Goal: Transaction & Acquisition: Purchase product/service

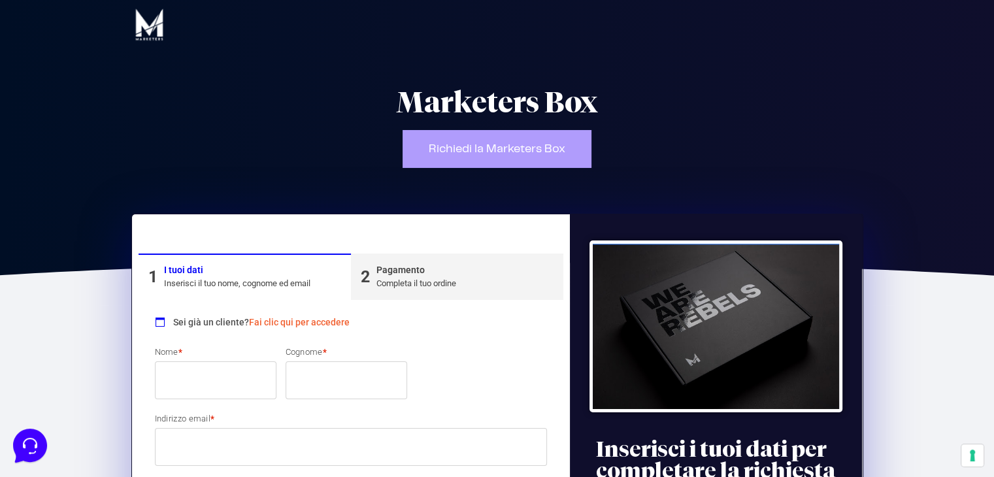
click at [531, 147] on span "Richiedi la Marketers Box" at bounding box center [497, 149] width 137 height 12
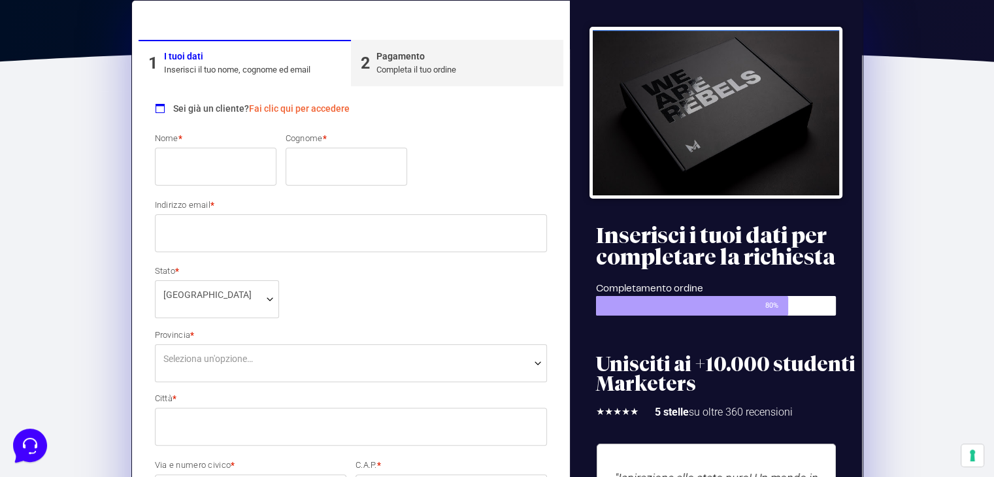
scroll to position [220, 0]
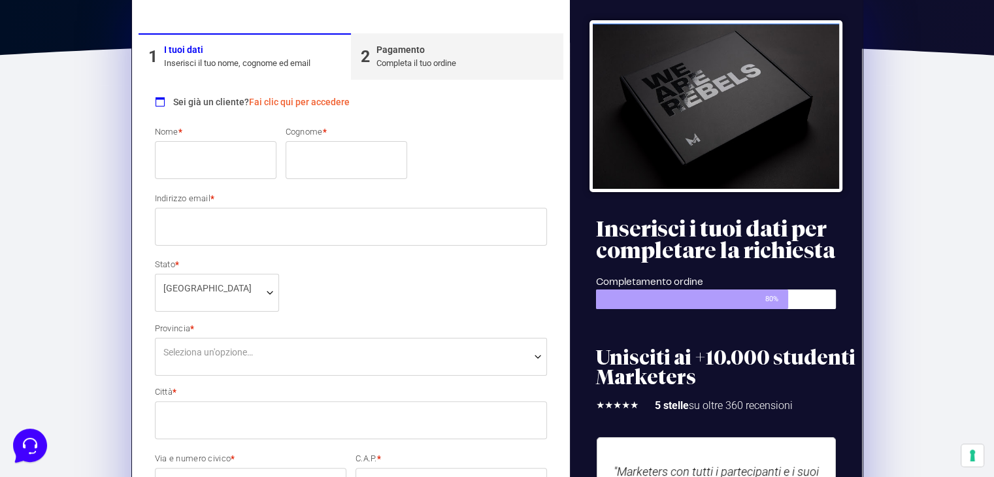
click at [238, 154] on input "Nome *" at bounding box center [216, 160] width 122 height 38
type input "[PERSON_NAME]"
type input "Savi"
select select "GR"
type input "Grosseto"
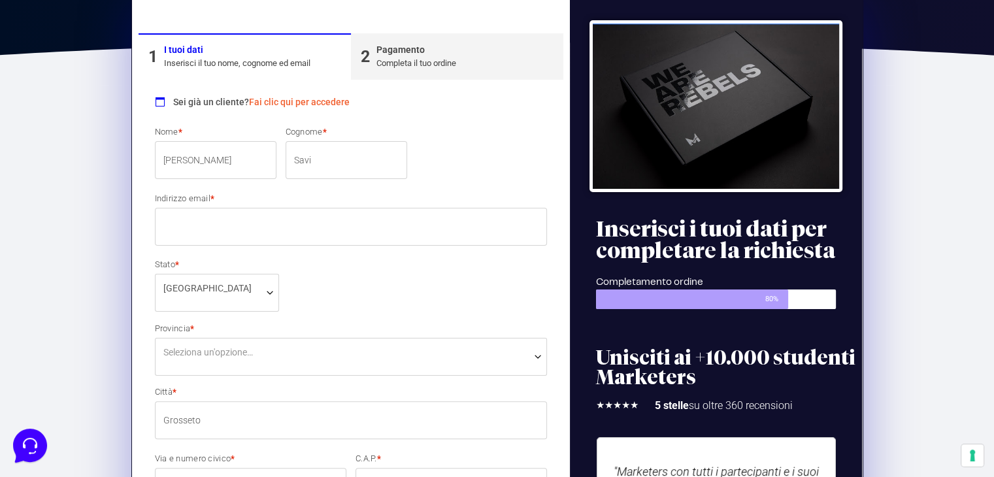
type input "32"
type input "58100"
type input "3487491850"
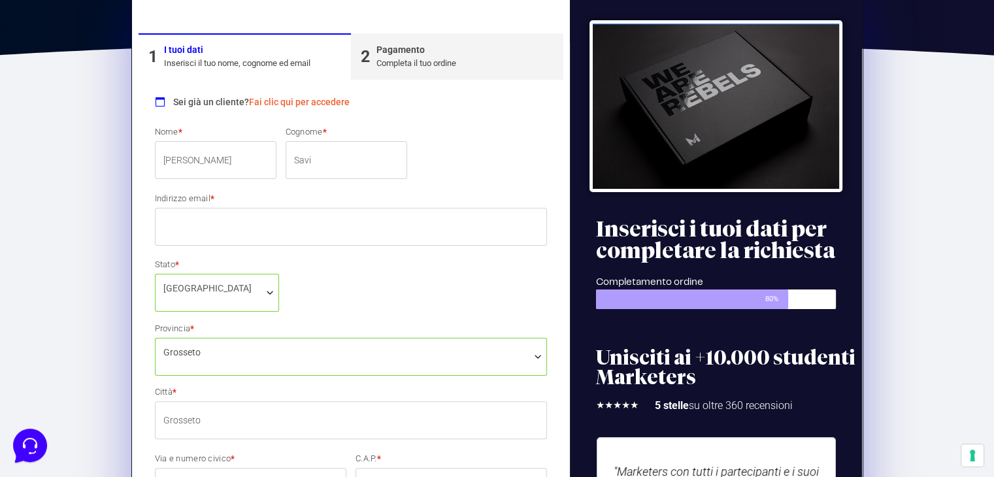
click at [225, 249] on div "Nome * Serena Cognome * Savi Indirizzo email * Stato * Seleziona un paese / una…" at bounding box center [351, 456] width 402 height 662
click at [229, 240] on input "Indirizzo email *" at bounding box center [351, 227] width 393 height 38
type input "[EMAIL_ADDRESS][DOMAIN_NAME]"
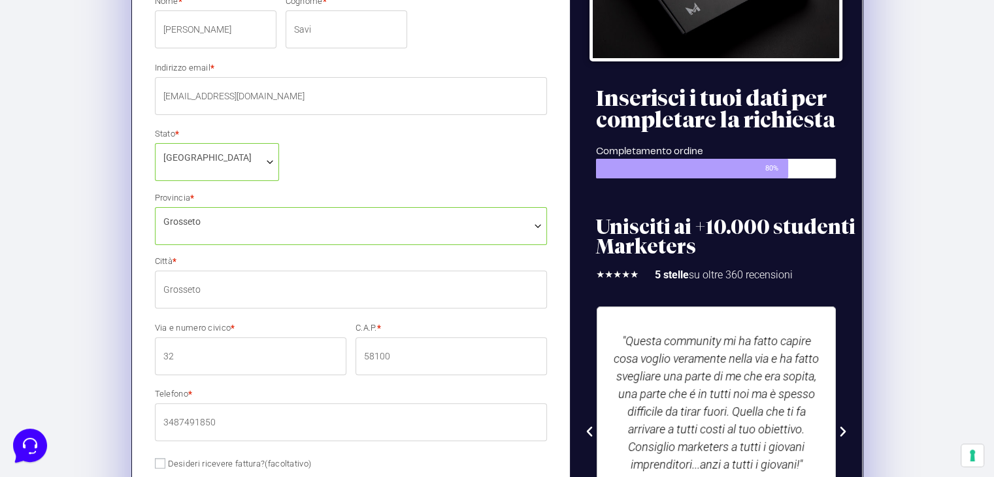
scroll to position [416, 0]
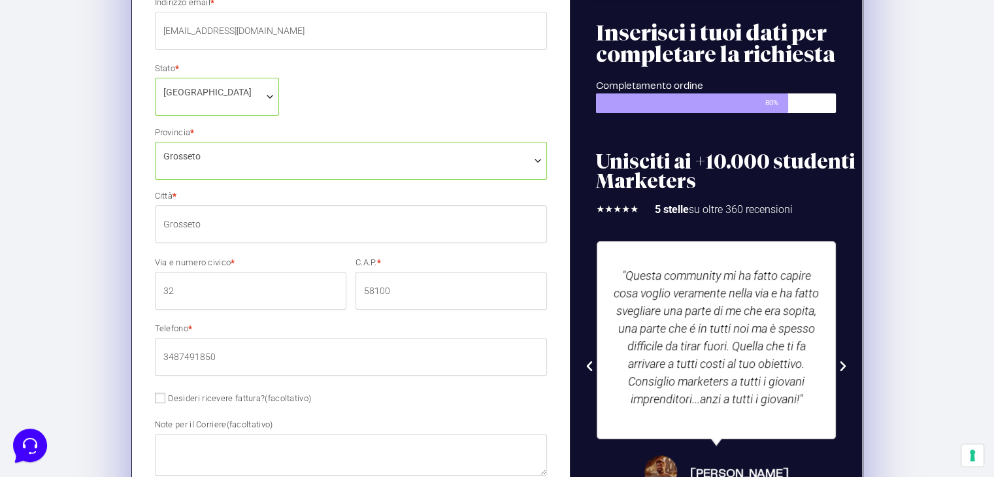
drag, startPoint x: 206, startPoint y: 296, endPoint x: 135, endPoint y: 291, distance: 71.4
click at [135, 291] on div "1 I tuoi dati Inserisci il tuo nome, cognome ed email 2 Pagamento Completa il t…" at bounding box center [351, 338] width 438 height 1081
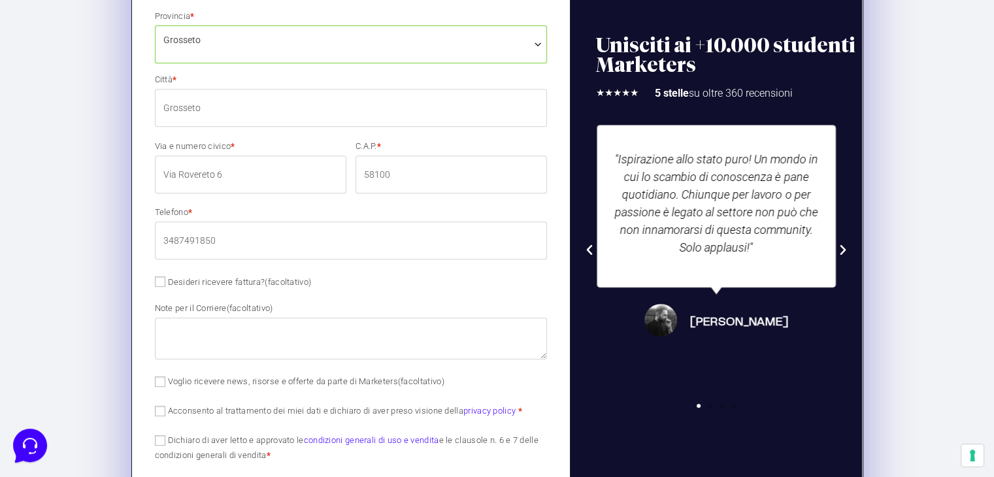
scroll to position [547, 0]
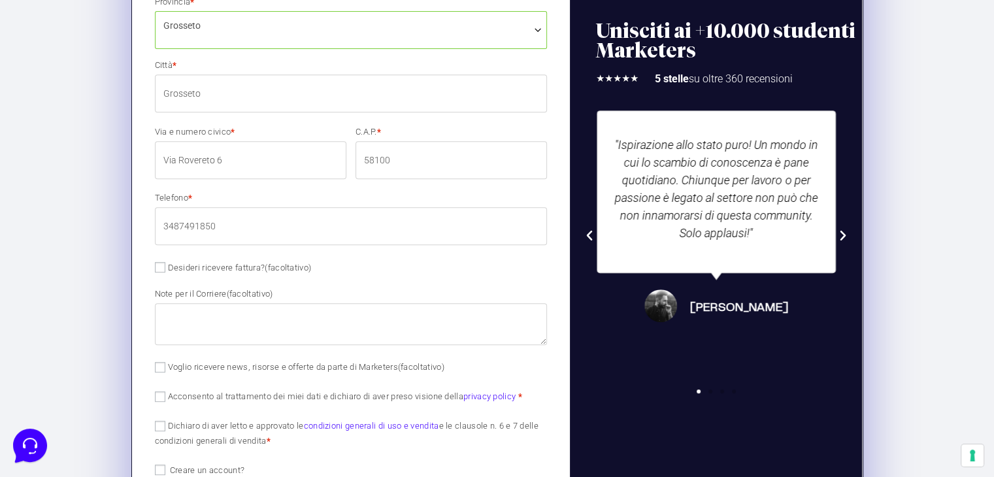
drag, startPoint x: 261, startPoint y: 159, endPoint x: 179, endPoint y: 159, distance: 82.3
click at [179, 159] on input "Via Rovereto 6" at bounding box center [250, 160] width 191 height 38
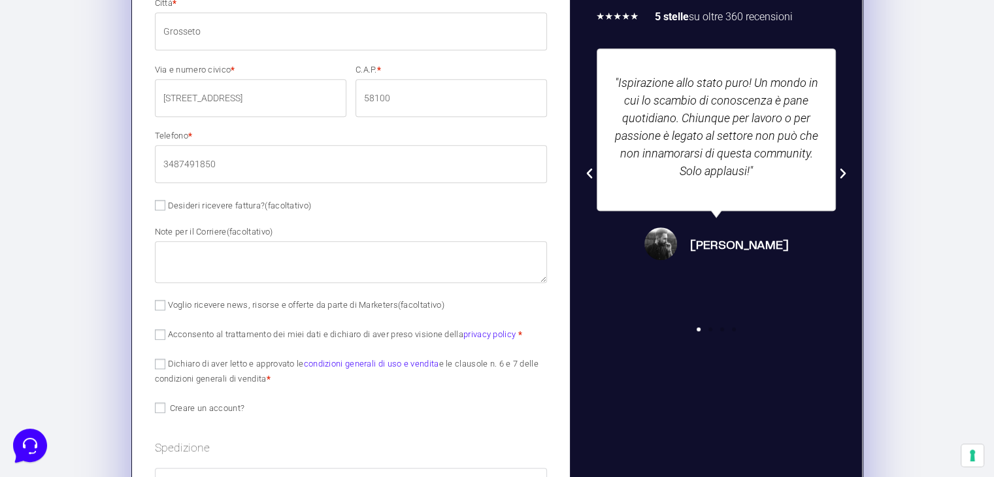
scroll to position [678, 0]
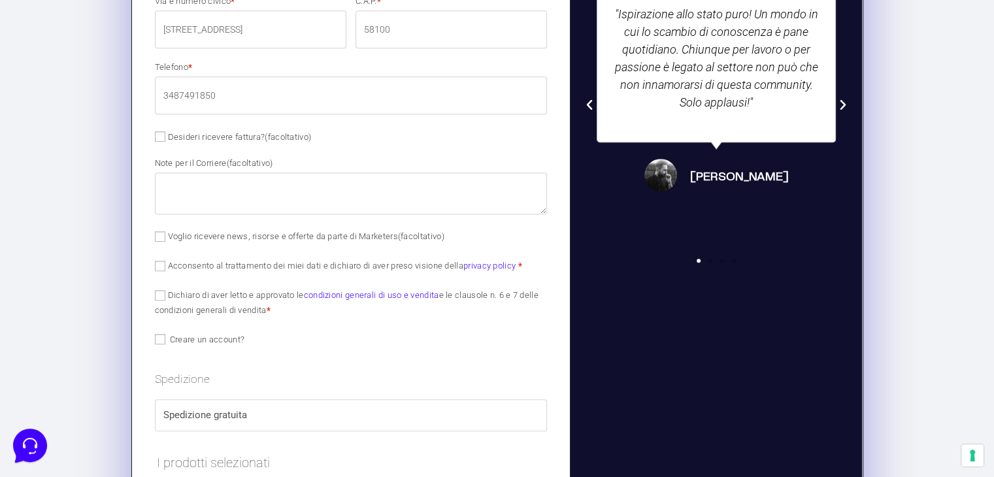
type input "[STREET_ADDRESS][PERSON_NAME]"
click at [328, 197] on textarea "Note per il Corriere (facoltativo)" at bounding box center [351, 194] width 393 height 42
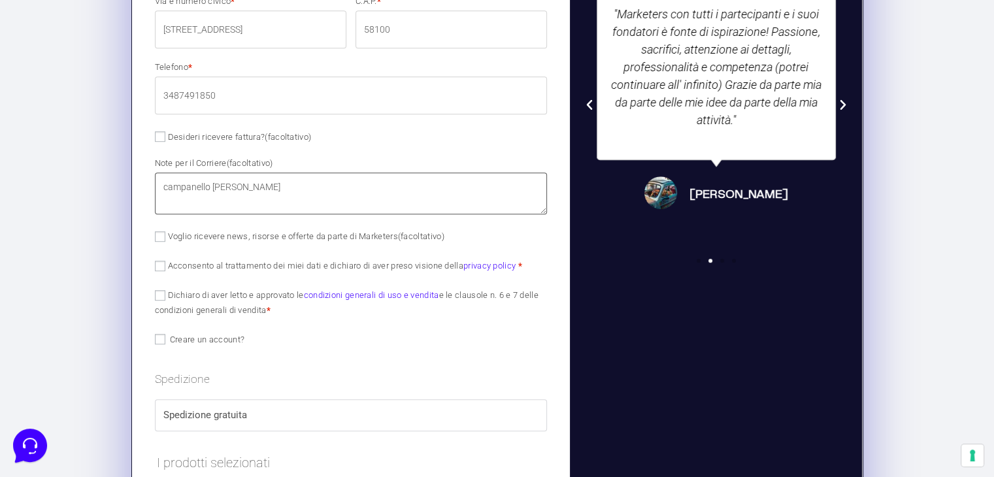
drag, startPoint x: 209, startPoint y: 187, endPoint x: 112, endPoint y: 186, distance: 97.4
click at [112, 186] on section "1 I tuoi dati Inserisci il tuo nome, cognome ed email 2 Pagamento Completa il t…" at bounding box center [497, 152] width 994 height 1049
click at [165, 189] on textarea "savi giampaolo" at bounding box center [351, 194] width 393 height 42
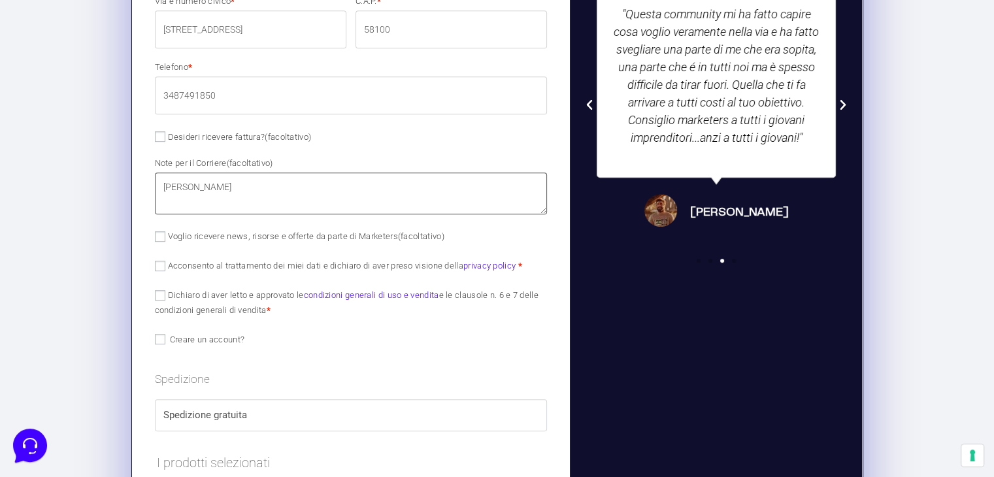
click at [266, 189] on textarea "savi giampaolo" at bounding box center [351, 194] width 393 height 42
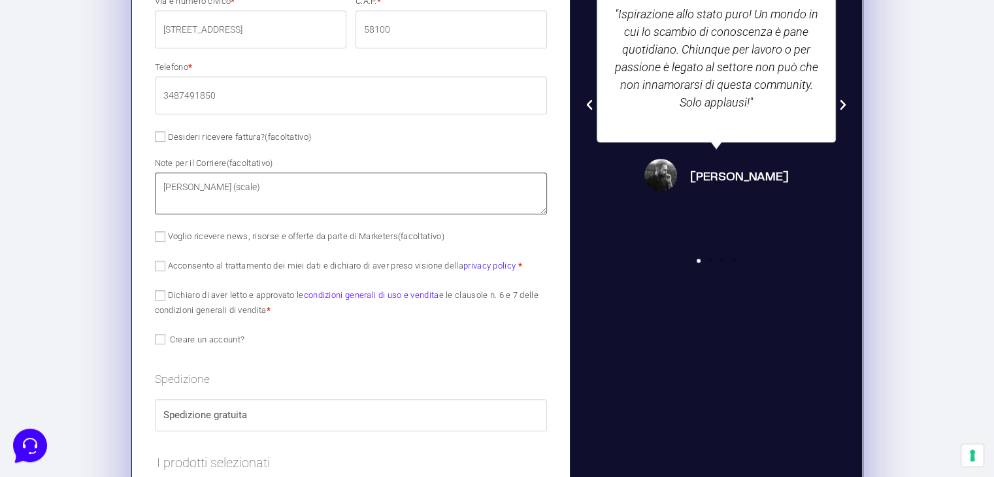
type textarea "[PERSON_NAME] (scale)"
click at [161, 238] on input "Voglio ricevere news, risorse e offerte da parte di Marketers (facoltativo)" at bounding box center [160, 236] width 10 height 10
checkbox input "true"
click at [158, 267] on input "Acconsento al trattamento dei miei dati e dichiaro di aver preso visione della …" at bounding box center [160, 266] width 10 height 10
checkbox input "true"
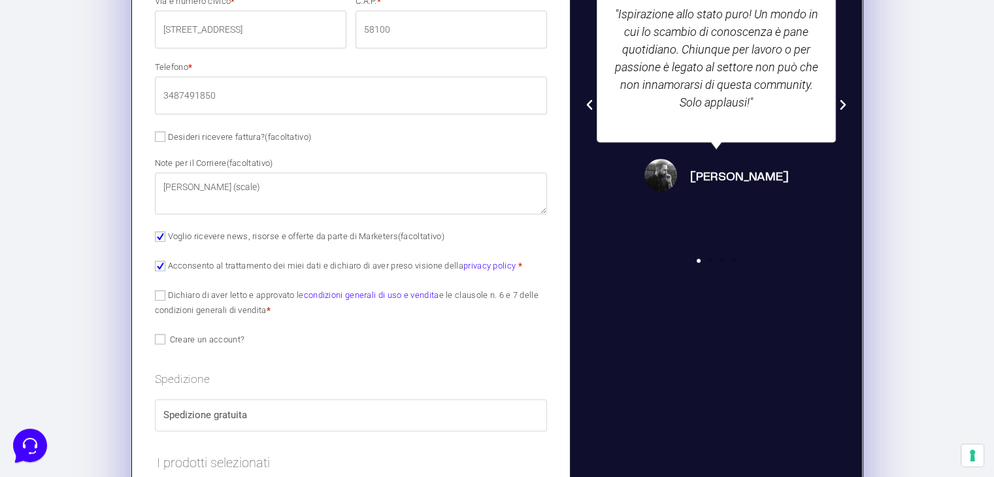
click at [165, 298] on label "Dichiaro di aver letto e approvato le condizioni generali di uso e vendita e le…" at bounding box center [347, 302] width 384 height 25
click at [165, 298] on input "Dichiaro di aver letto e approvato le condizioni generali di uso e vendita e le…" at bounding box center [160, 295] width 10 height 10
checkbox input "true"
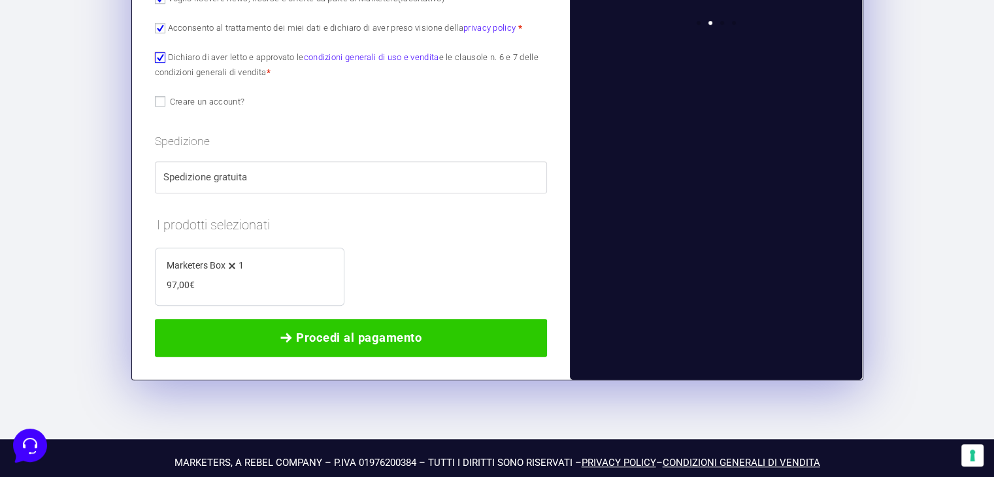
scroll to position [929, 0]
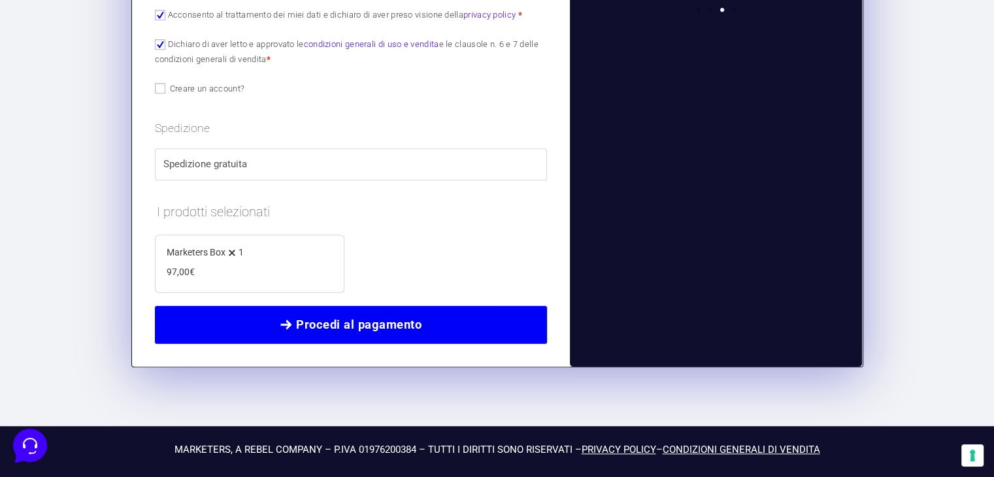
click at [296, 324] on span "Procedi al pagamento" at bounding box center [358, 325] width 125 height 18
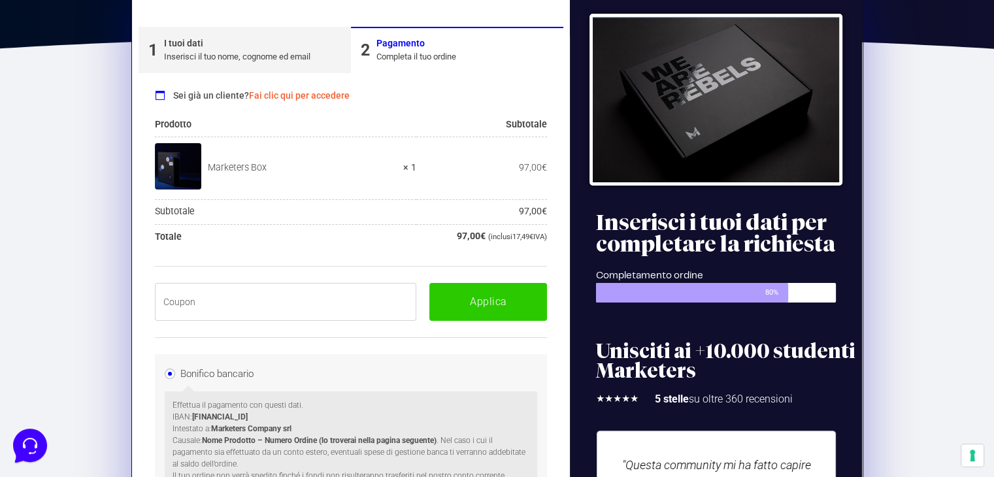
scroll to position [220, 0]
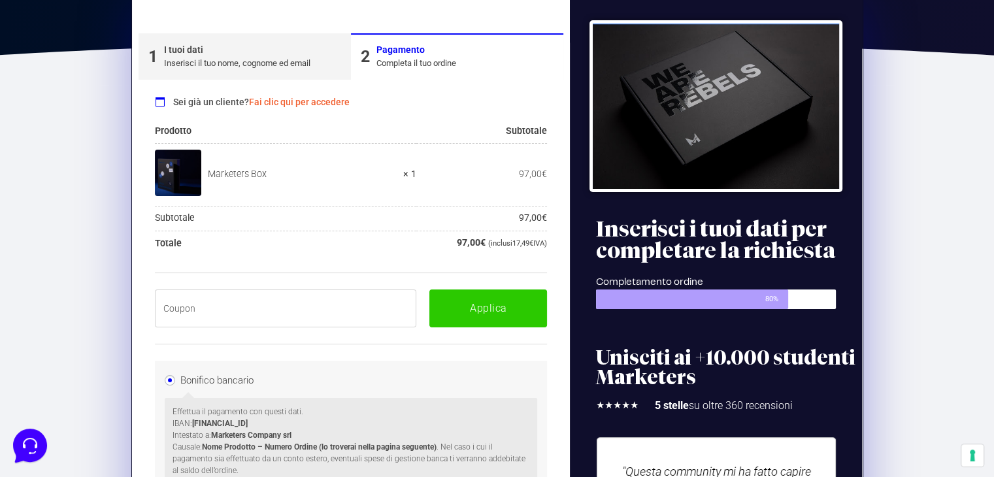
click at [265, 306] on input "text" at bounding box center [286, 308] width 262 height 38
paste input "BOXPRO100OFF"
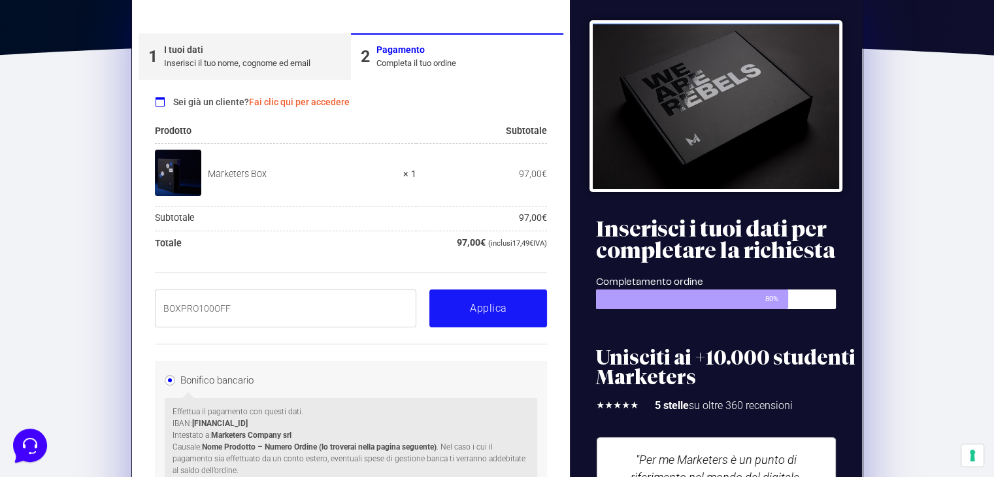
type input "BOXPRO100OFF"
click at [463, 308] on button "Applica" at bounding box center [488, 308] width 118 height 38
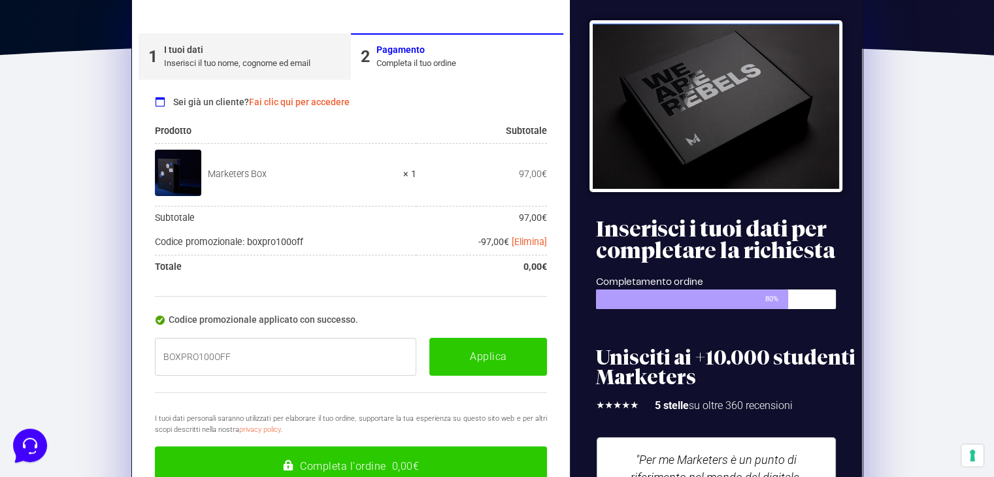
scroll to position [416, 0]
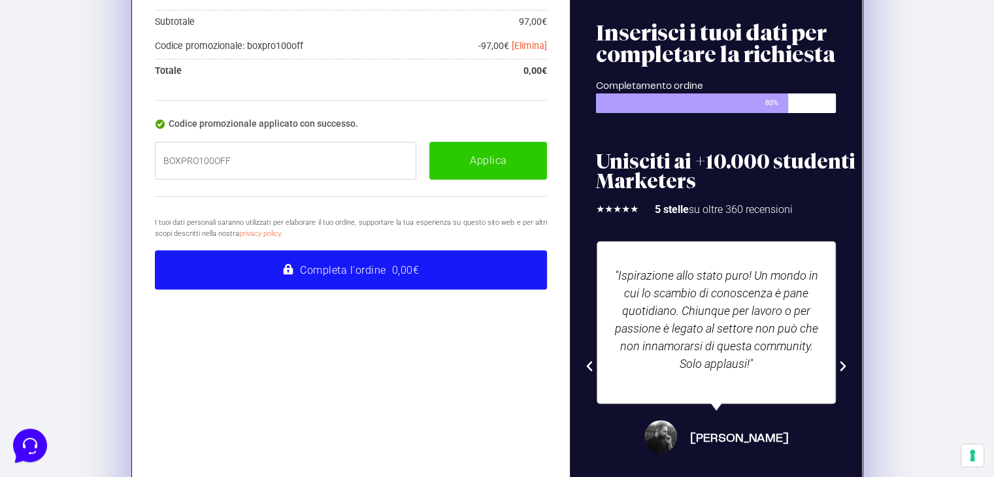
click at [416, 275] on button "Completa l'ordine 0,00€" at bounding box center [351, 269] width 393 height 39
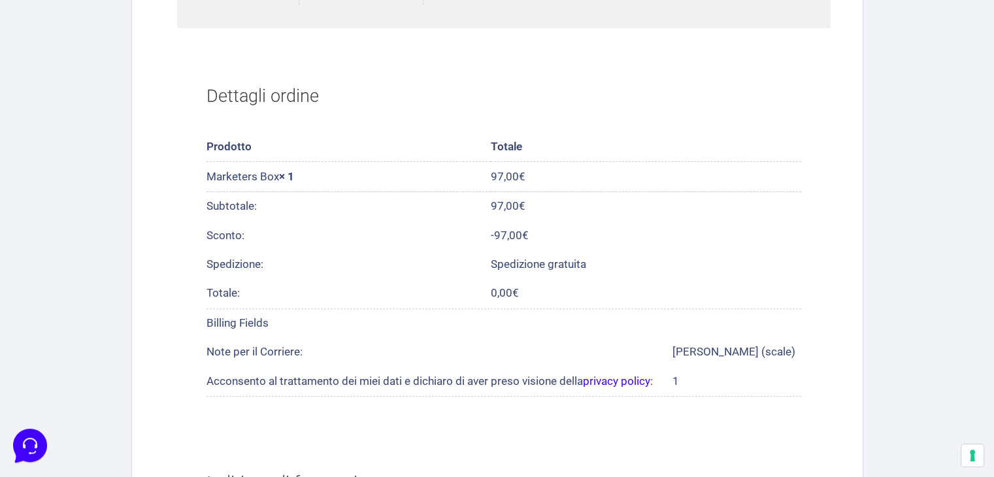
scroll to position [668, 0]
